Goal: Information Seeking & Learning: Find contact information

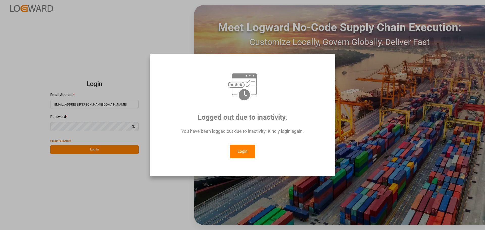
click at [246, 152] on button "Login" at bounding box center [242, 152] width 25 height 14
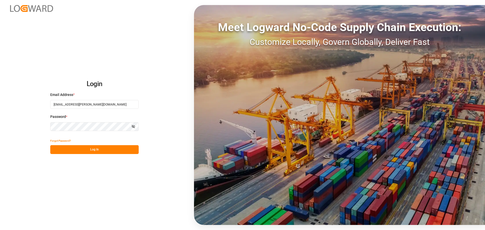
click at [88, 147] on button "Log In" at bounding box center [94, 149] width 88 height 9
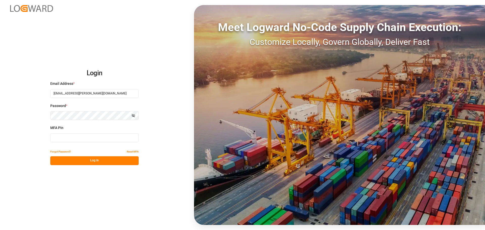
click at [69, 138] on input at bounding box center [94, 137] width 88 height 9
click at [55, 138] on input at bounding box center [94, 137] width 88 height 9
type input "118967"
click at [72, 160] on button "Log In" at bounding box center [94, 160] width 88 height 9
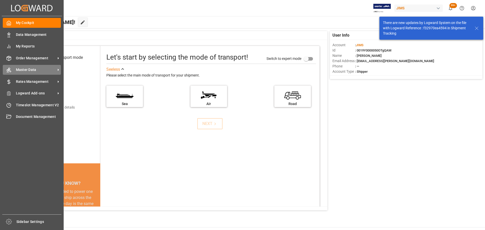
click at [25, 74] on div "Master Data Master Data" at bounding box center [32, 70] width 58 height 10
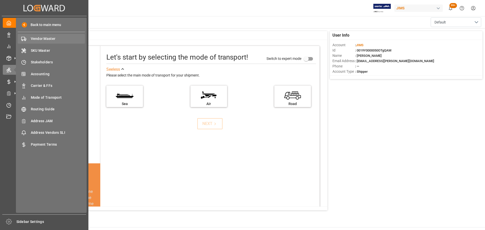
click at [36, 37] on span "Vendor Master" at bounding box center [58, 38] width 54 height 5
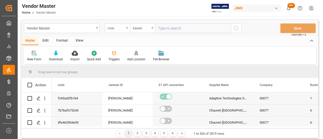
click at [121, 31] on div "code" at bounding box center [117, 28] width 25 height 10
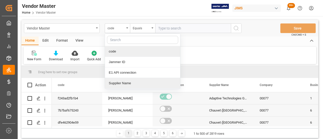
click at [128, 84] on div "Supplier Name" at bounding box center [142, 83] width 75 height 11
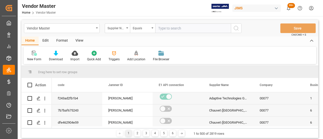
click at [176, 29] on input "text" at bounding box center [193, 28] width 76 height 10
click at [147, 31] on div "Equals" at bounding box center [142, 28] width 25 height 10
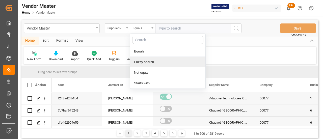
click at [150, 60] on div "Fuzzy search" at bounding box center [167, 62] width 75 height 11
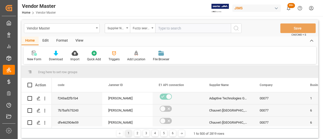
click at [163, 30] on input "text" at bounding box center [193, 28] width 76 height 10
click at [187, 28] on input "text" at bounding box center [193, 28] width 76 height 10
paste input "[PERSON_NAME] Guitars AB"
type input "[PERSON_NAME] Guitars AB"
click at [238, 27] on icon "search button" at bounding box center [236, 28] width 6 height 6
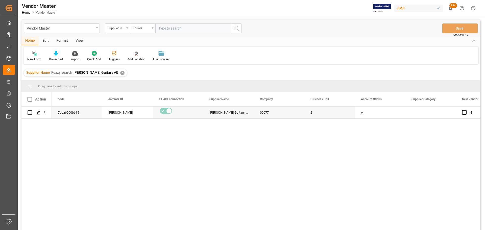
drag, startPoint x: 250, startPoint y: 153, endPoint x: 240, endPoint y: 94, distance: 59.4
click at [249, 153] on div "7bba6900b615 [PERSON_NAME] [PERSON_NAME] Guitars AB 00077 2 [PERSON_NAME]" at bounding box center [266, 170] width 428 height 127
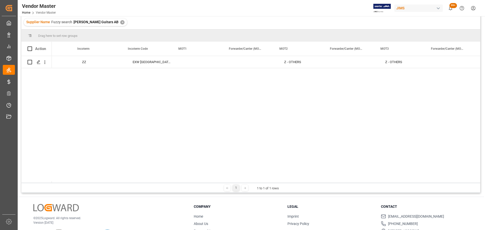
scroll to position [0, 1295]
click at [269, 90] on div "307 [EMAIL_ADDRESS][DOMAIN_NAME];[EMAIL_ADDRESS][DOMAIN_NAME] [PERSON_NAME] N" at bounding box center [266, 119] width 428 height 127
click at [274, 43] on div "Supplier contact email (CCed)" at bounding box center [299, 49] width 50 height 14
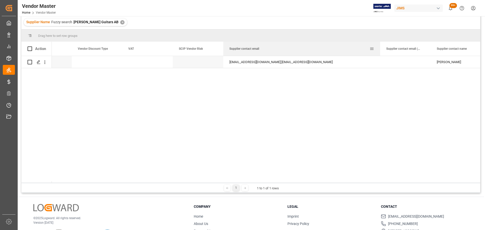
drag, startPoint x: 273, startPoint y: 43, endPoint x: 379, endPoint y: 45, distance: 106.3
click at [379, 45] on div at bounding box center [380, 49] width 2 height 14
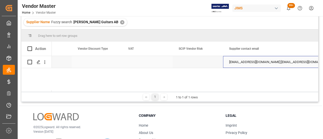
click at [242, 63] on div "[EMAIL_ADDRESS][DOMAIN_NAME];[EMAIL_ADDRESS][DOMAIN_NAME]" at bounding box center [301, 62] width 157 height 12
drag, startPoint x: 222, startPoint y: 92, endPoint x: 90, endPoint y: 92, distance: 132.3
click at [90, 92] on div "1 1 to 1 of 1 rows" at bounding box center [169, 97] width 297 height 10
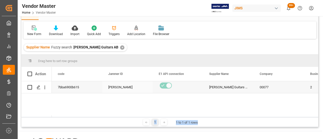
click at [227, 89] on div "[PERSON_NAME] Guitars AB" at bounding box center [228, 87] width 50 height 12
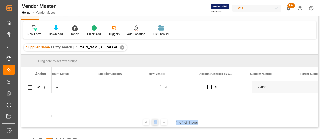
scroll to position [0, 356]
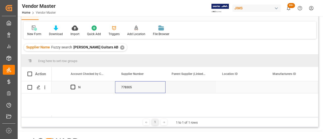
click at [133, 86] on div "778305" at bounding box center [140, 87] width 50 height 12
drag, startPoint x: 98, startPoint y: 115, endPoint x: 116, endPoint y: 115, distance: 18.4
click at [116, 115] on div "Action Supplier Category New Vendor Account Checked by Compliance N N" at bounding box center [169, 92] width 297 height 50
drag, startPoint x: 101, startPoint y: 117, endPoint x: 113, endPoint y: 115, distance: 12.3
click at [113, 115] on div "Drag here to set row groups Drag here to set column labels Action Supplier Cate…" at bounding box center [169, 91] width 297 height 72
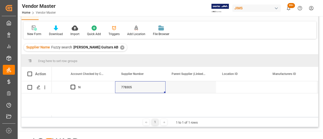
scroll to position [0, 537]
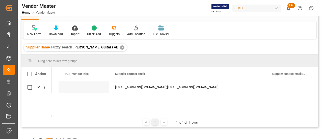
click at [132, 74] on span "Supplier contact email" at bounding box center [130, 74] width 30 height 4
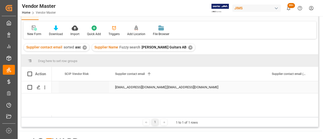
click at [164, 84] on div "[EMAIL_ADDRESS][DOMAIN_NAME];[EMAIL_ADDRESS][DOMAIN_NAME]" at bounding box center [187, 87] width 157 height 12
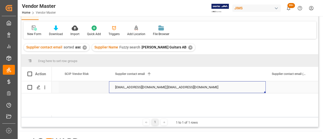
click at [162, 88] on div "[EMAIL_ADDRESS][DOMAIN_NAME];[EMAIL_ADDRESS][DOMAIN_NAME]" at bounding box center [187, 87] width 157 height 12
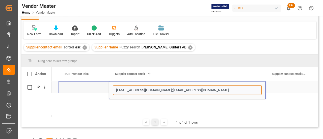
drag, startPoint x: 176, startPoint y: 91, endPoint x: 94, endPoint y: 91, distance: 81.5
